Goal: Communication & Community: Answer question/provide support

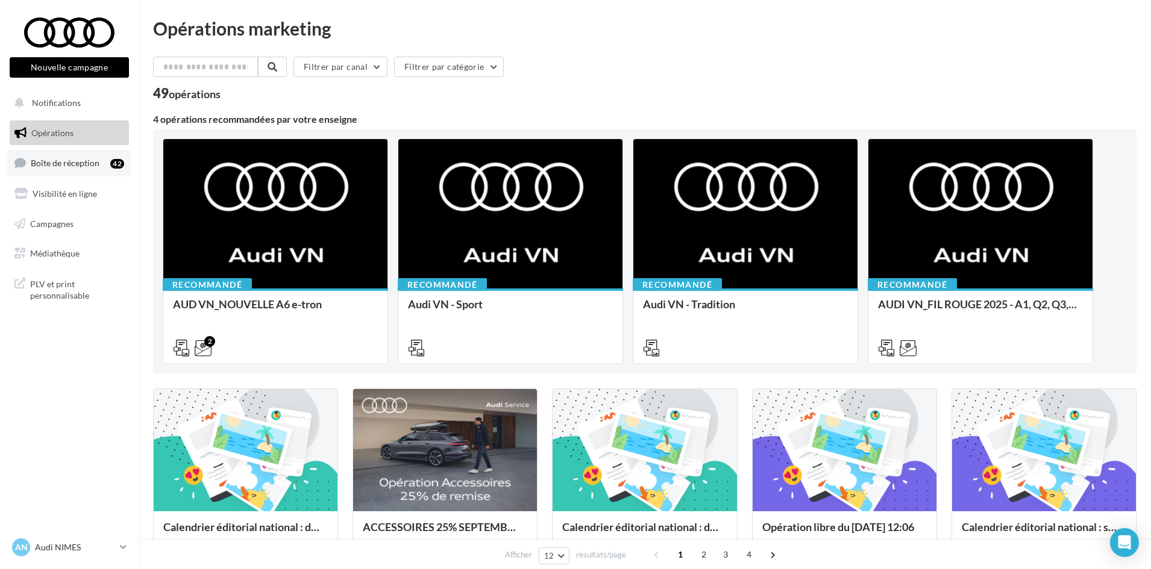
click at [89, 168] on span "Boîte de réception" at bounding box center [65, 163] width 69 height 10
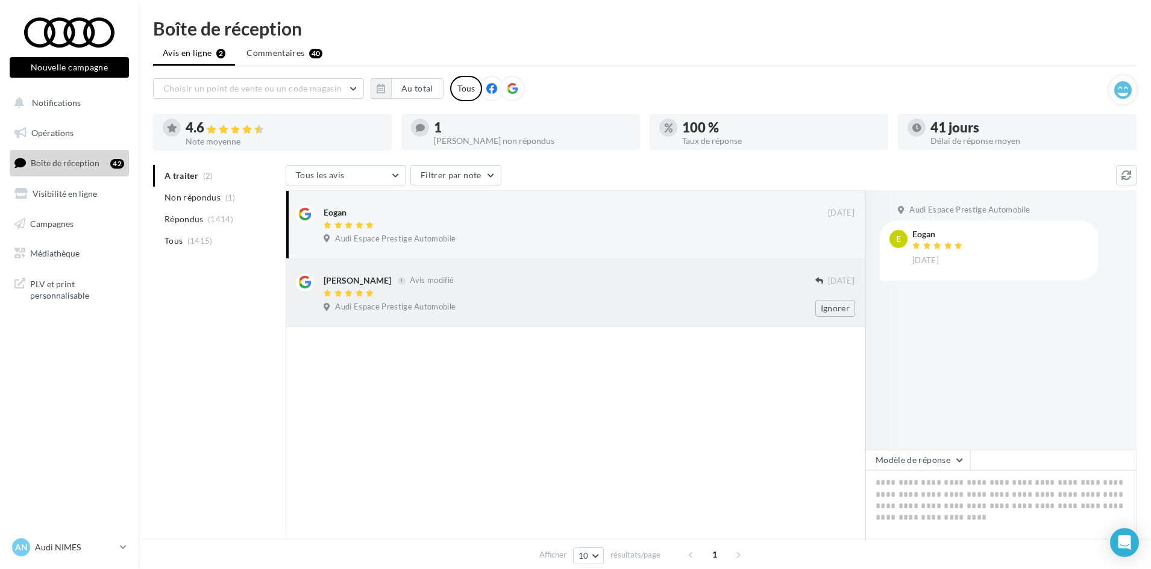
click at [551, 319] on div "[PERSON_NAME] Avis modifié [DATE] Audi Espace Prestige Automobile Ignorer" at bounding box center [576, 293] width 580 height 68
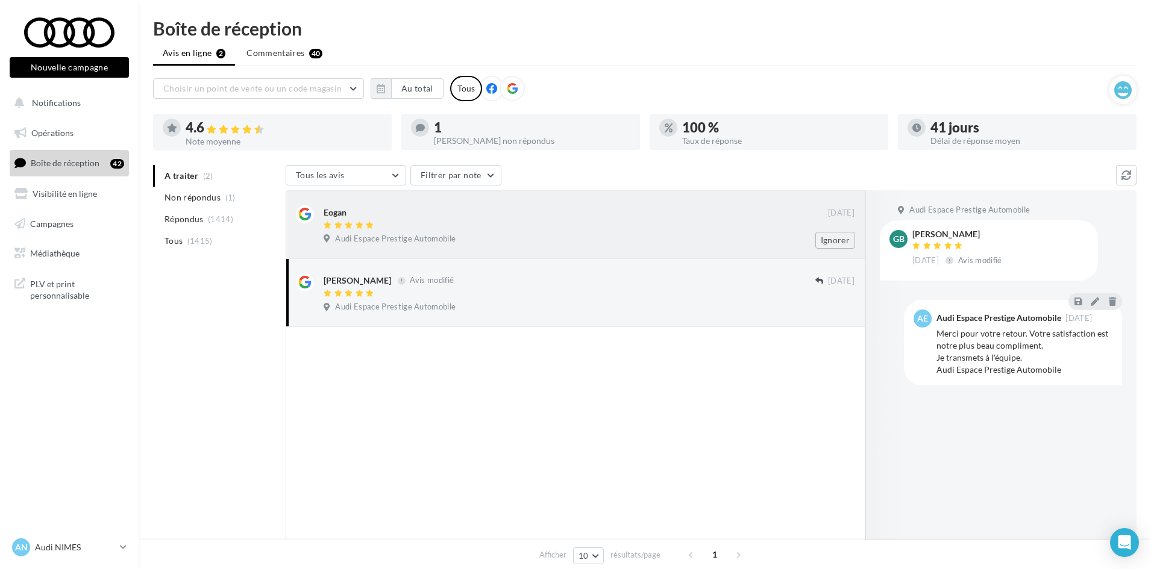
click at [716, 213] on div "Eogan" at bounding box center [576, 211] width 504 height 13
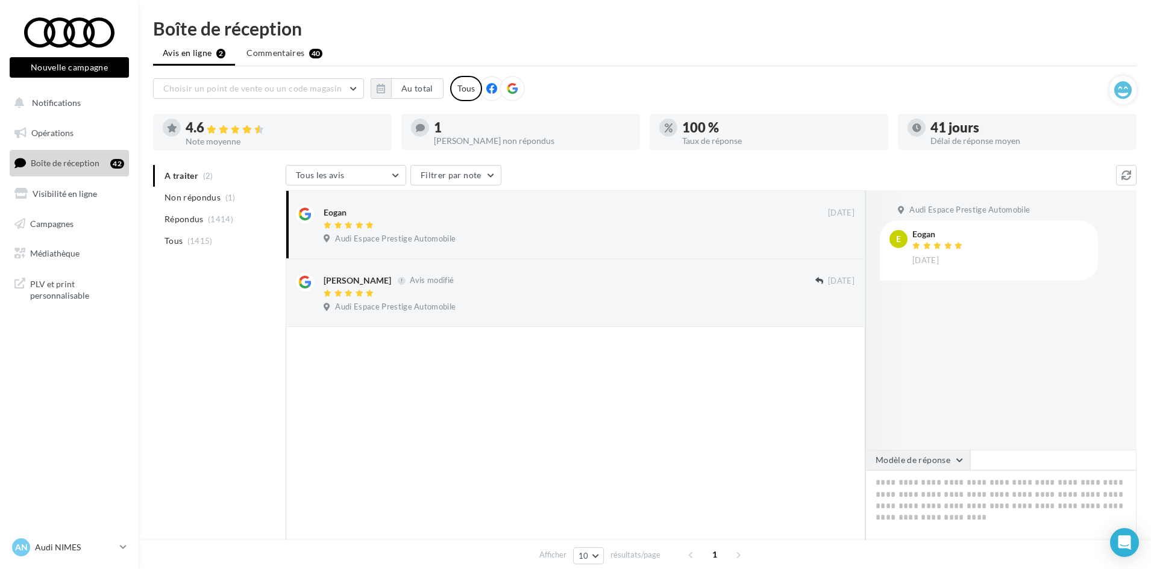
click at [935, 468] on button "Modèle de réponse" at bounding box center [917, 460] width 105 height 20
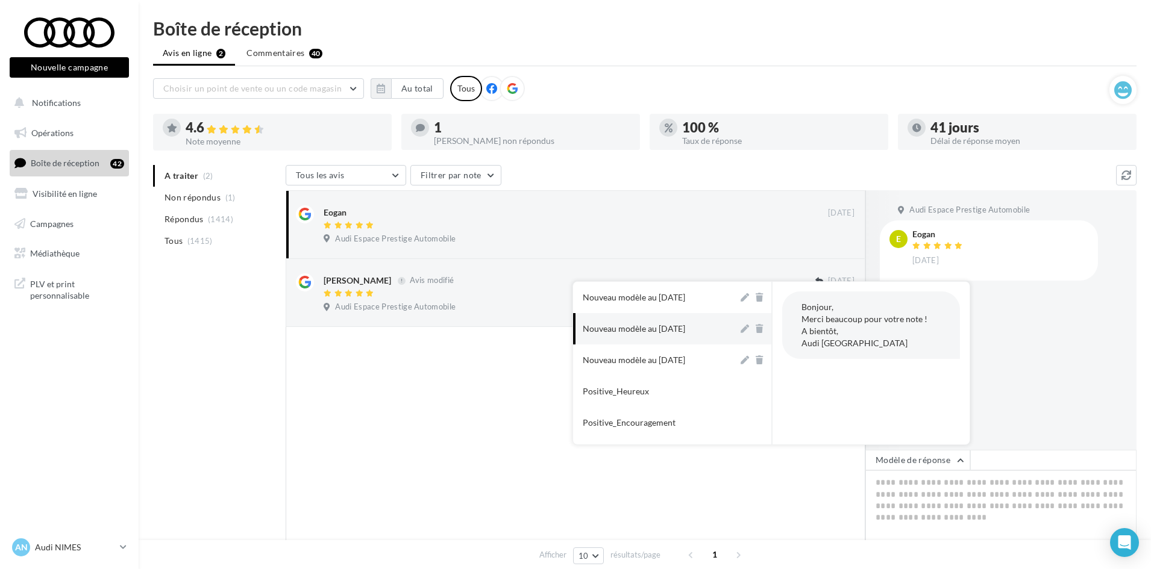
click at [635, 325] on div "Nouveau modèle au [DATE]" at bounding box center [634, 329] width 102 height 12
type textarea "**********"
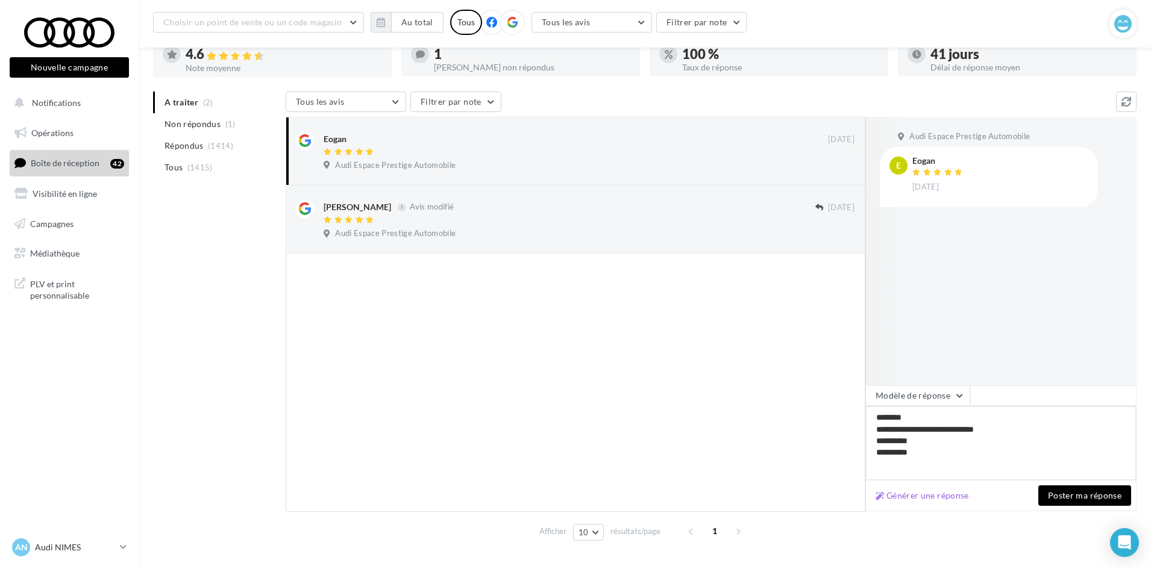
scroll to position [96, 0]
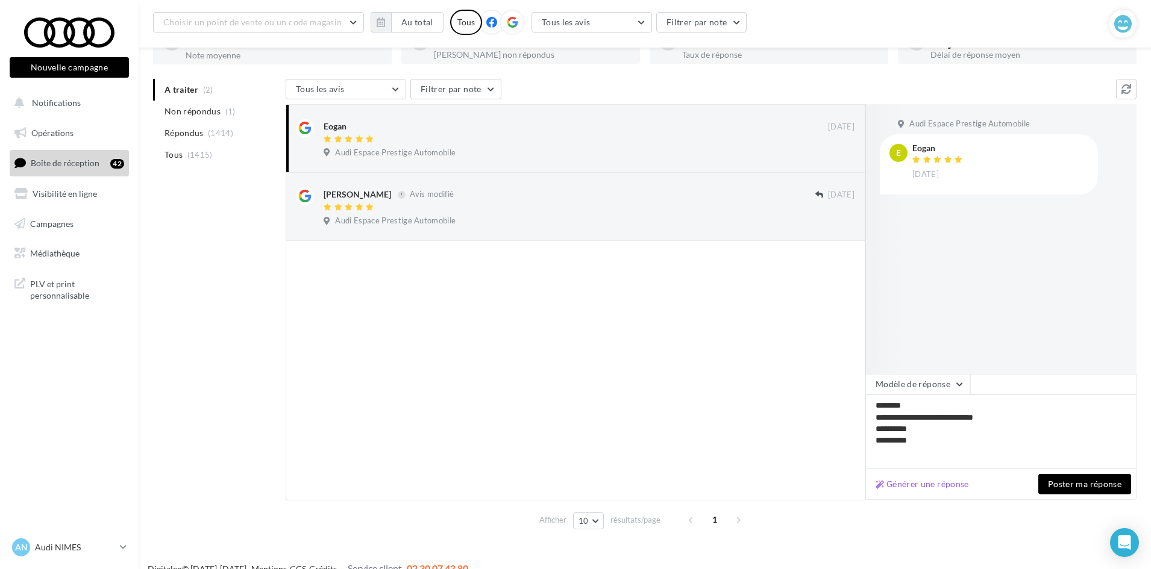
click at [1085, 482] on button "Poster ma réponse" at bounding box center [1084, 484] width 93 height 20
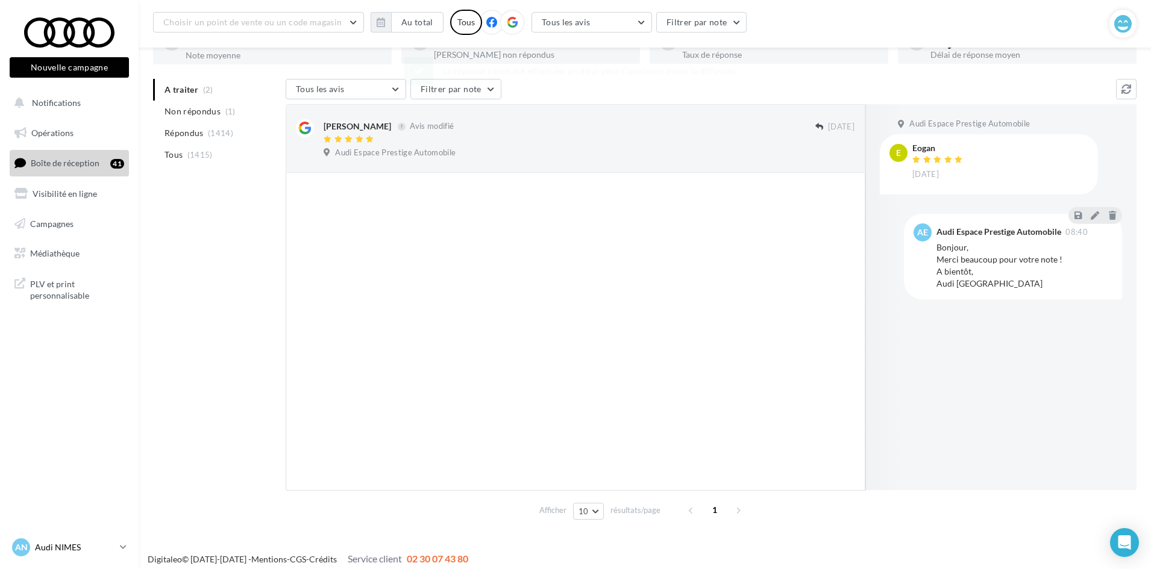
click at [73, 550] on p "Audi NIMES" at bounding box center [75, 548] width 80 height 12
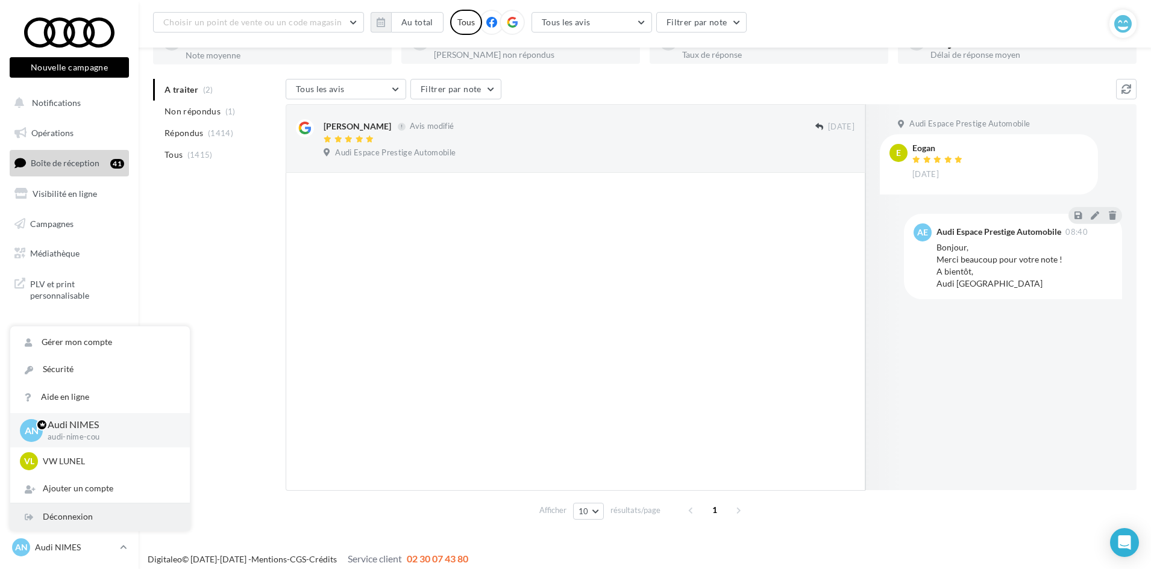
click at [83, 510] on div "Déconnexion" at bounding box center [100, 517] width 180 height 27
